Goal: Information Seeking & Learning: Compare options

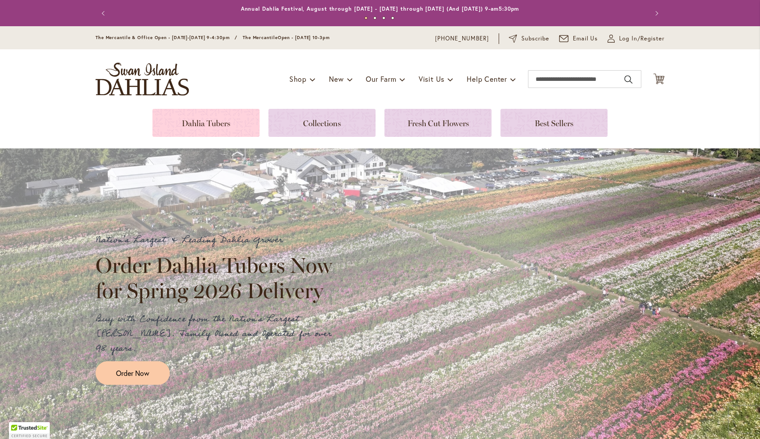
click at [220, 120] on link at bounding box center [205, 123] width 107 height 28
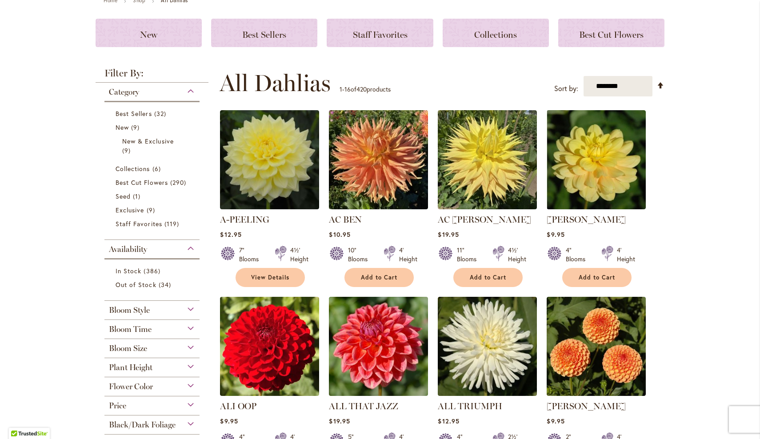
scroll to position [155, 0]
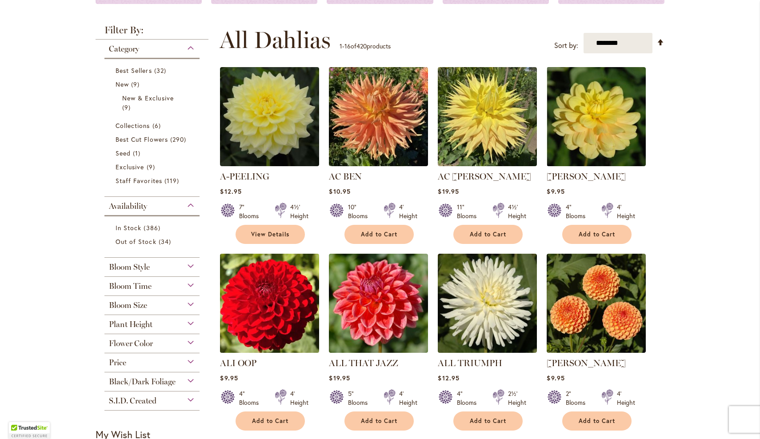
click at [256, 316] on img at bounding box center [270, 304] width 104 height 104
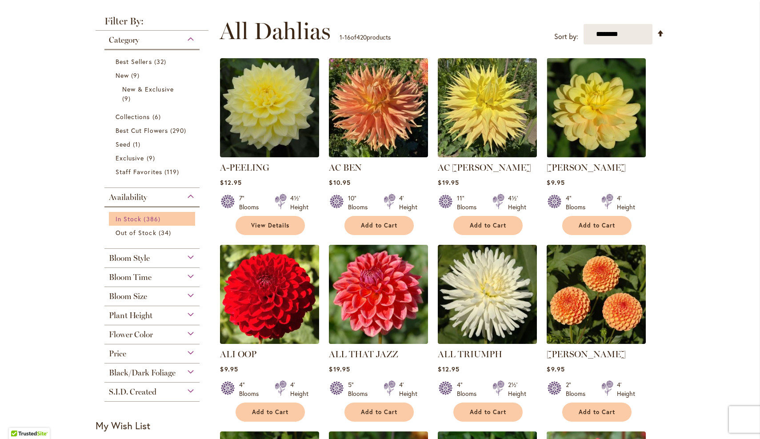
scroll to position [312, 0]
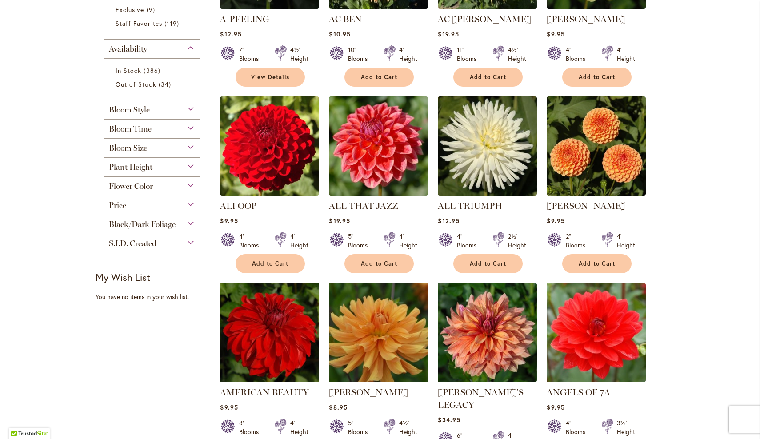
click at [398, 360] on img at bounding box center [379, 333] width 104 height 104
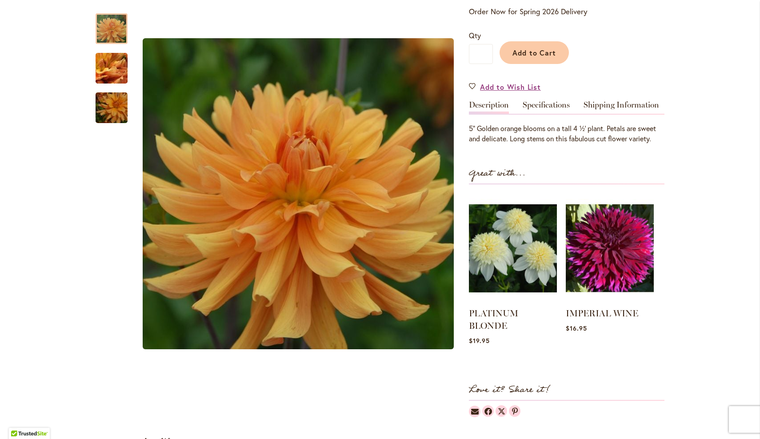
scroll to position [120, 0]
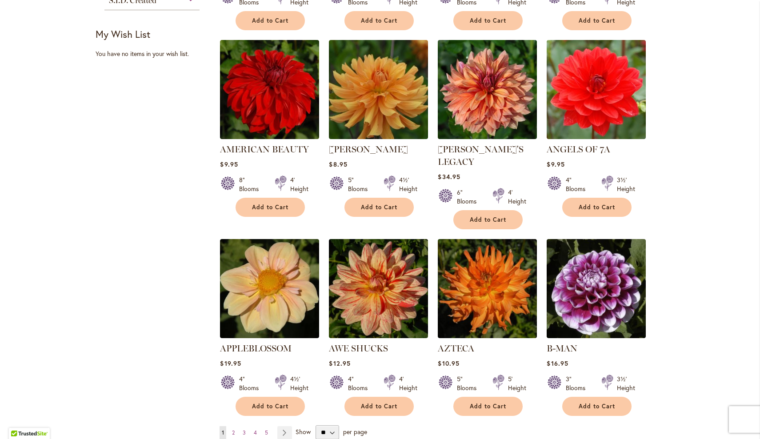
scroll to position [616, 0]
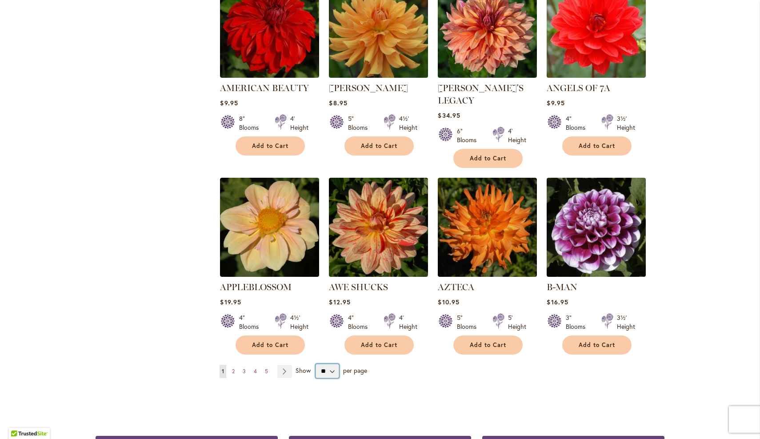
select select "**"
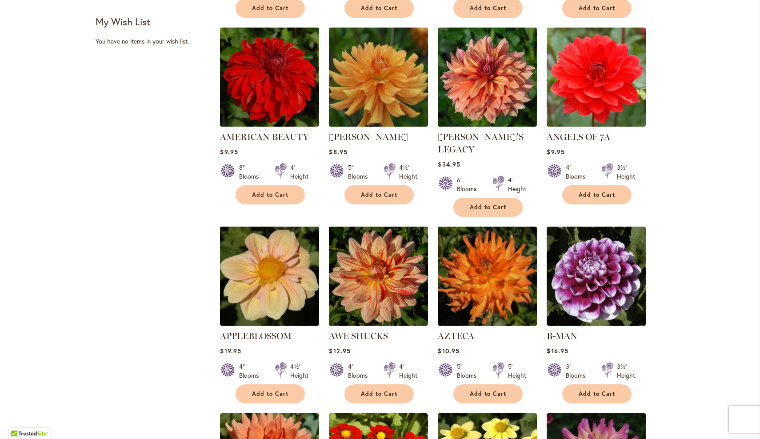
scroll to position [569, 0]
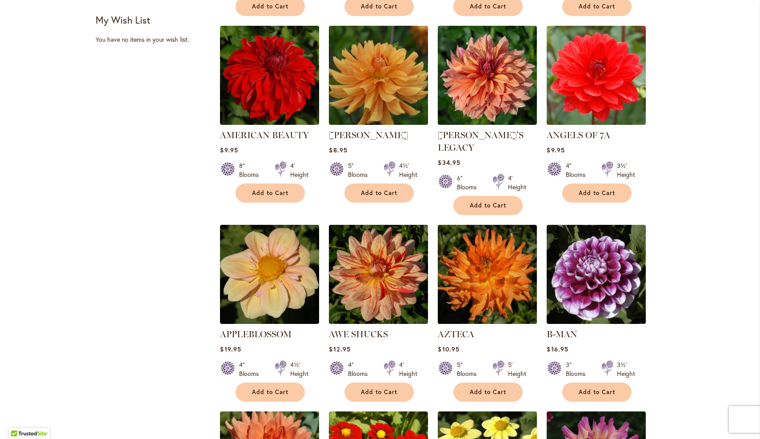
click at [501, 282] on img at bounding box center [488, 275] width 104 height 104
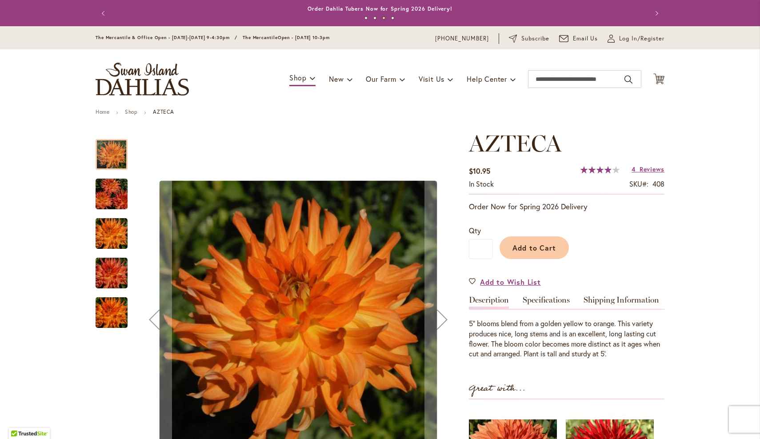
click at [105, 312] on img "AZTECA" at bounding box center [112, 313] width 64 height 43
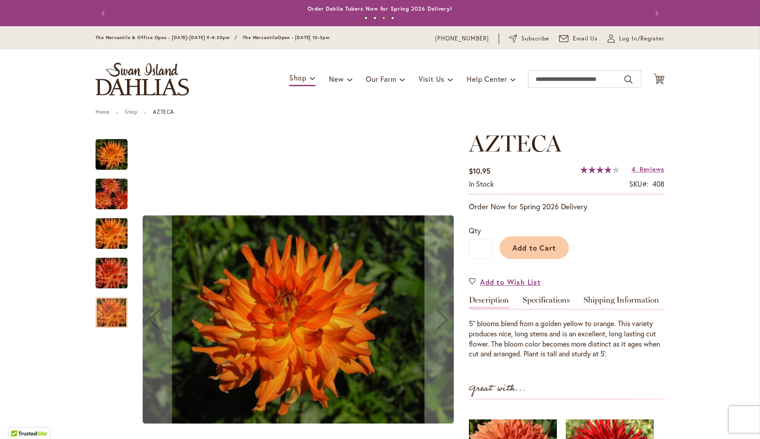
click at [113, 196] on img "AZTECA" at bounding box center [112, 194] width 64 height 43
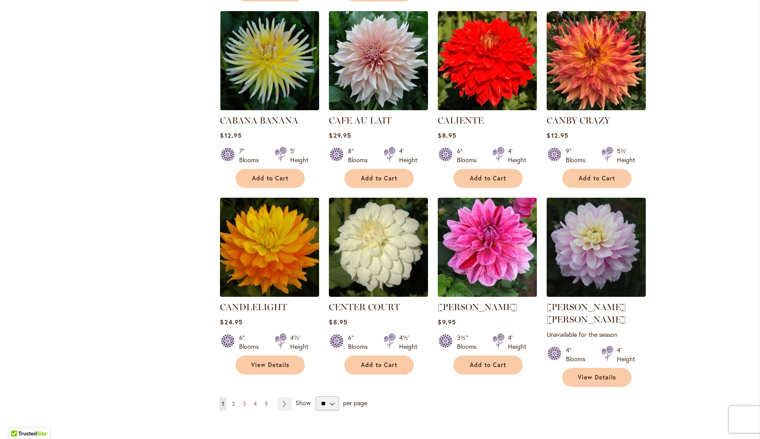
scroll to position [2938, 0]
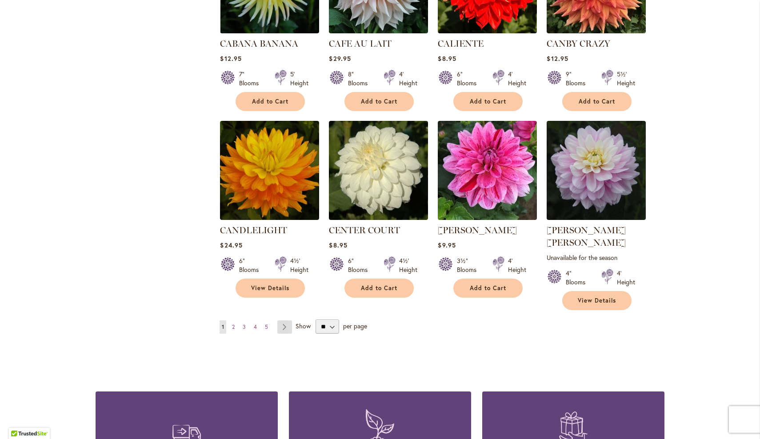
click at [280, 320] on link "Page Next" at bounding box center [284, 326] width 15 height 13
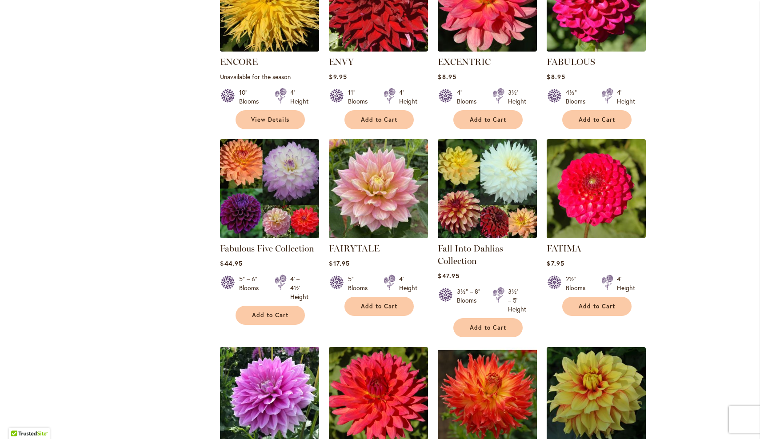
scroll to position [2845, 0]
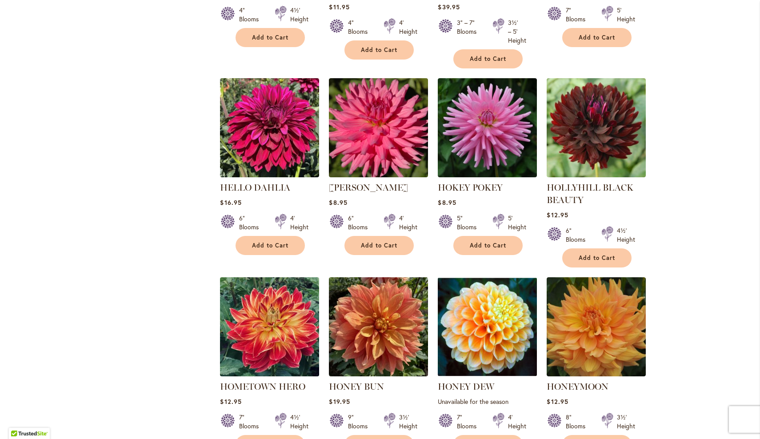
scroll to position [2356, 0]
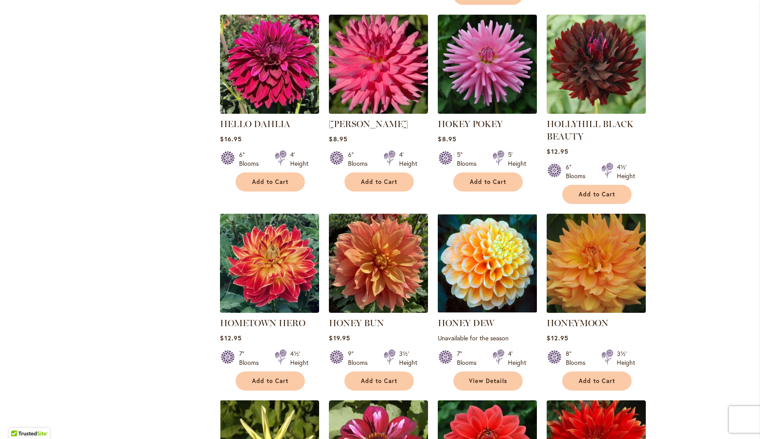
click at [579, 228] on img at bounding box center [596, 264] width 104 height 104
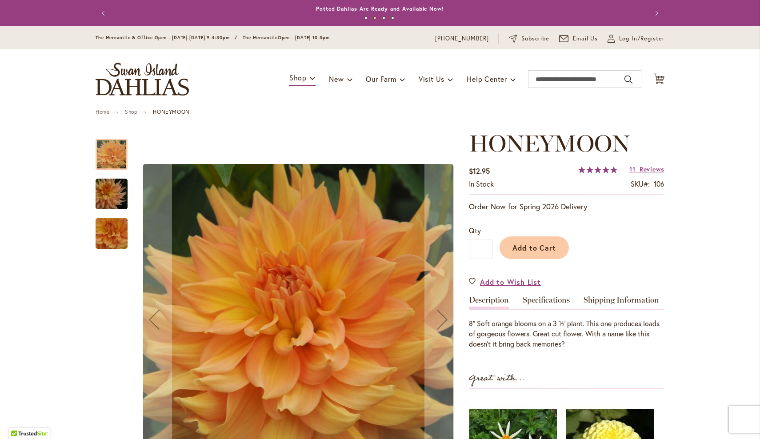
click at [106, 233] on img "Honeymoon" at bounding box center [112, 233] width 64 height 59
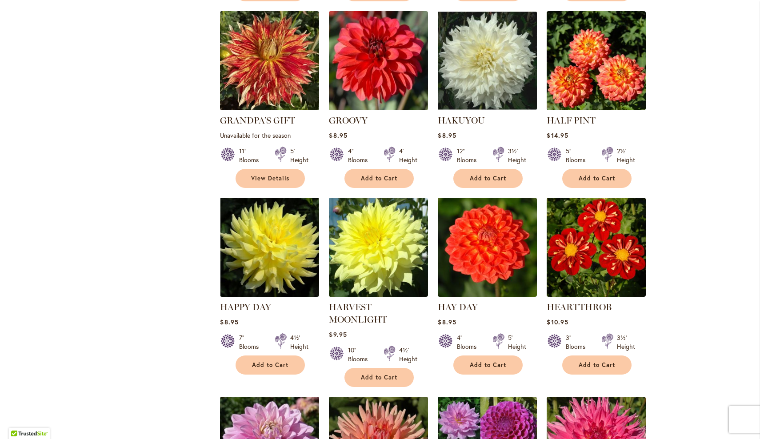
scroll to position [1845, 0]
